Goal: Learn about a topic

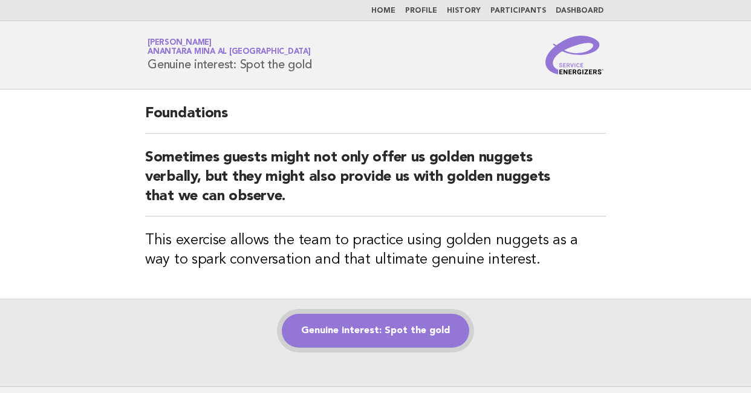
click at [405, 329] on link "Genuine interest: Spot the gold" at bounding box center [375, 331] width 187 height 34
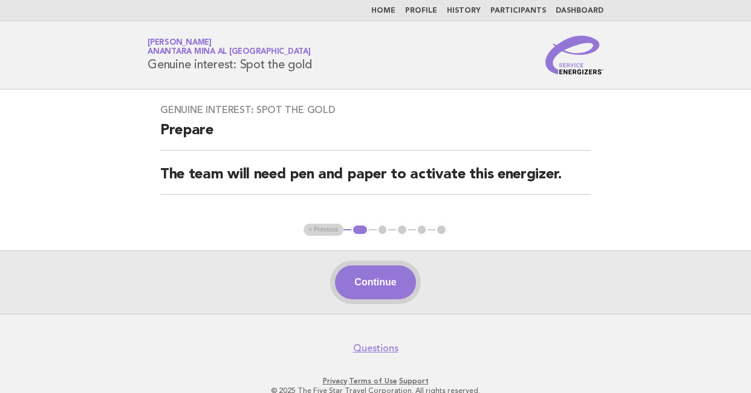
click at [373, 276] on button "Continue" at bounding box center [375, 282] width 80 height 34
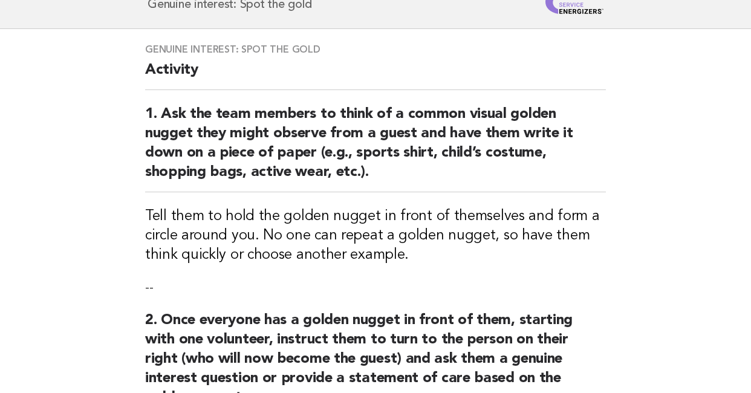
scroll to position [121, 0]
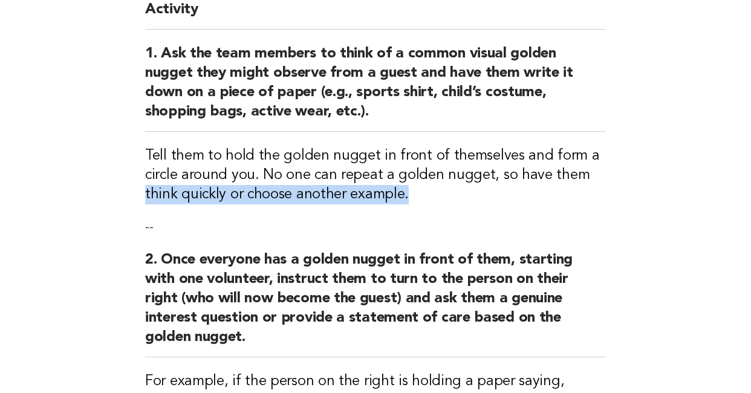
drag, startPoint x: 743, startPoint y: 170, endPoint x: 743, endPoint y: 186, distance: 15.7
click at [743, 186] on main "Genuine interest: Spot the gold Activity 1. Ask the team members to think of a …" at bounding box center [375, 373] width 751 height 809
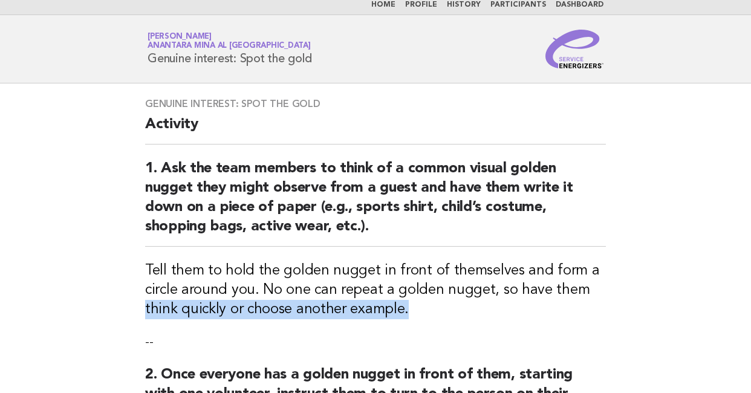
scroll to position [0, 0]
